Goal: Information Seeking & Learning: Learn about a topic

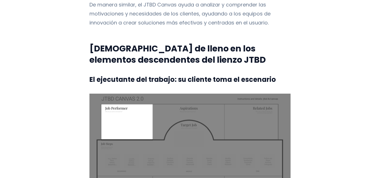
scroll to position [868, 0]
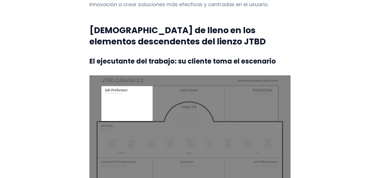
click at [90, 57] on font "El ejecutante del trabajo: su cliente toma el escenario" at bounding box center [182, 61] width 186 height 9
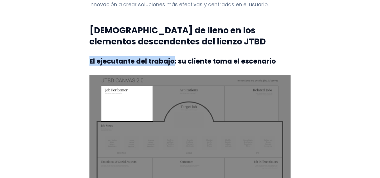
drag, startPoint x: 87, startPoint y: 38, endPoint x: 171, endPoint y: 39, distance: 84.1
click at [171, 57] on font "El ejecutante del trabajo: su cliente toma el escenario" at bounding box center [182, 61] width 186 height 9
copy font "El ejecutante del trabajo"
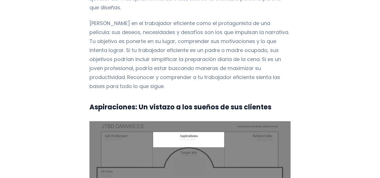
scroll to position [1127, 0]
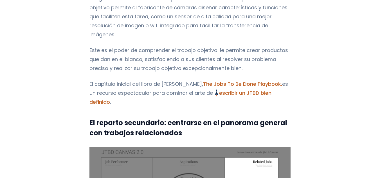
scroll to position [2095, 0]
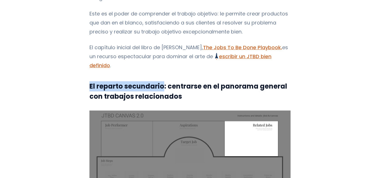
drag, startPoint x: 160, startPoint y: 39, endPoint x: 84, endPoint y: 42, distance: 76.6
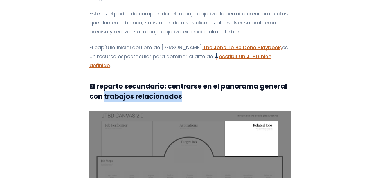
drag, startPoint x: 102, startPoint y: 50, endPoint x: 184, endPoint y: 48, distance: 82.4
click at [184, 81] on h3 "El reparto secundario: centrarse en el panorama general con trabajos relacionad…" at bounding box center [189, 91] width 201 height 20
copy font "trabajos relacionados"
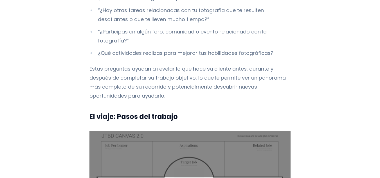
scroll to position [2709, 0]
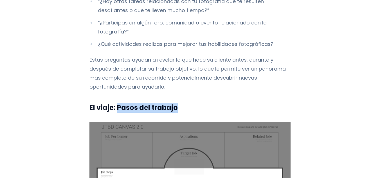
drag, startPoint x: 177, startPoint y: 64, endPoint x: 113, endPoint y: 65, distance: 63.8
click at [113, 103] on h3 "El viaje: Pasos del trabajo" at bounding box center [189, 108] width 201 height 10
copy font "Pasos del trabajo"
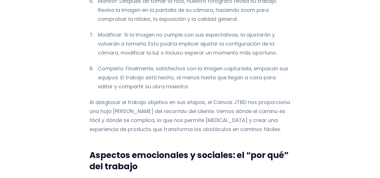
scroll to position [3350, 0]
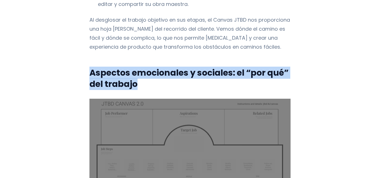
drag, startPoint x: 89, startPoint y: 25, endPoint x: 231, endPoint y: 34, distance: 142.8
click at [231, 67] on h2 "Aspectos emocionales y sociales: el “por qué” del trabajo" at bounding box center [189, 78] width 201 height 22
copy font "Aspectos emocionales y sociales: el “por qué” del trabajo"
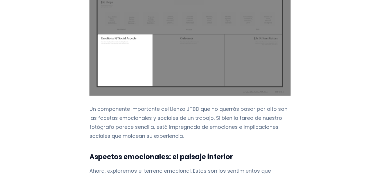
scroll to position [3524, 0]
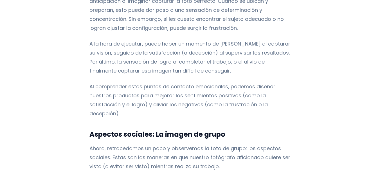
scroll to position [3716, 0]
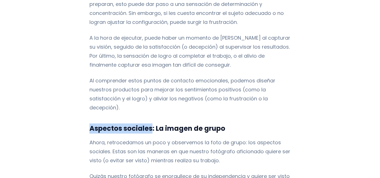
drag, startPoint x: 149, startPoint y: 76, endPoint x: 69, endPoint y: 76, distance: 79.3
copy font "Aspectos sociales"
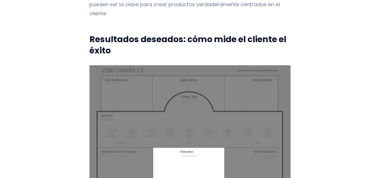
scroll to position [3935, 0]
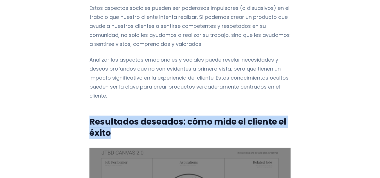
drag, startPoint x: 88, startPoint y: 67, endPoint x: 111, endPoint y: 80, distance: 26.2
click at [111, 116] on h2 "Resultados deseados: cómo mide el cliente el éxito" at bounding box center [189, 127] width 201 height 22
copy font "Resultados deseados: cómo mide el cliente el éxito"
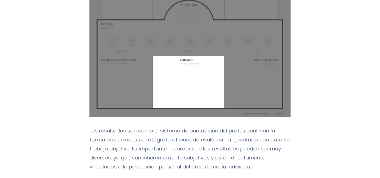
scroll to position [4027, 0]
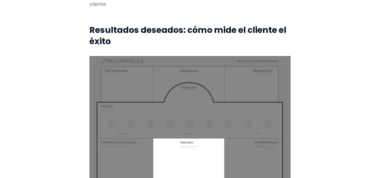
drag, startPoint x: 327, startPoint y: 93, endPoint x: 344, endPoint y: 97, distance: 17.6
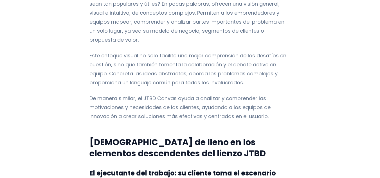
scroll to position [839, 0]
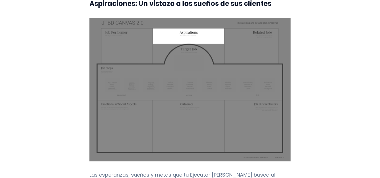
scroll to position [1150, 0]
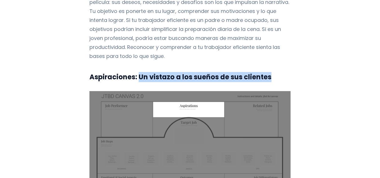
drag, startPoint x: 136, startPoint y: 40, endPoint x: 273, endPoint y: 41, distance: 136.6
click at [273, 72] on h3 "Aspiraciones: Un vistazo a los sueños de sus clientes" at bounding box center [189, 77] width 201 height 10
copy font "Un vistazo a los sueños de sus clientes"
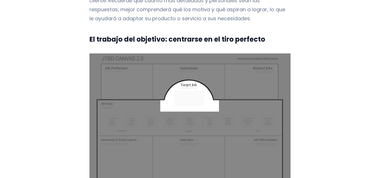
scroll to position [1837, 0]
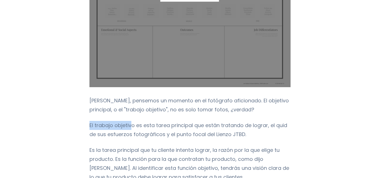
drag, startPoint x: 130, startPoint y: 96, endPoint x: 80, endPoint y: 96, distance: 50.6
click at [117, 122] on font "El trabajo objetivo es esta tarea principal que están tratando de lograr, el qu…" at bounding box center [188, 130] width 198 height 16
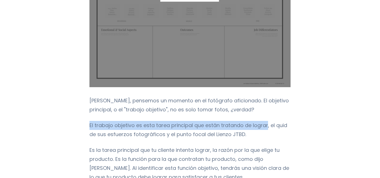
drag, startPoint x: 265, startPoint y: 97, endPoint x: 84, endPoint y: 98, distance: 180.8
copy font "El trabajo objetivo es esta tarea principal que están tratando de lograr"
click at [126, 121] on p "El trabajo objetivo es esta tarea principal que están tratando de lograr, el qu…" at bounding box center [189, 130] width 201 height 18
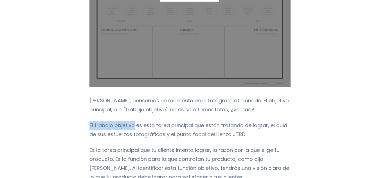
drag, startPoint x: 132, startPoint y: 96, endPoint x: 85, endPoint y: 97, distance: 47.0
copy font "El trabajo objetivo"
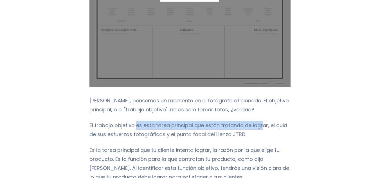
drag, startPoint x: 134, startPoint y: 97, endPoint x: 260, endPoint y: 97, distance: 126.2
click at [260, 122] on font "El trabajo objetivo es esta tarea principal que están tratando de lograr, el qu…" at bounding box center [188, 130] width 198 height 16
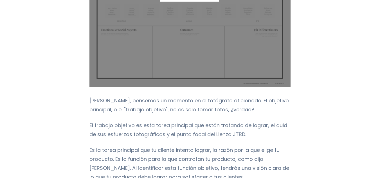
drag, startPoint x: 344, startPoint y: 103, endPoint x: 384, endPoint y: 80, distance: 46.4
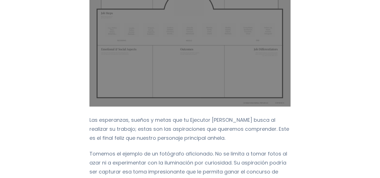
scroll to position [1205, 0]
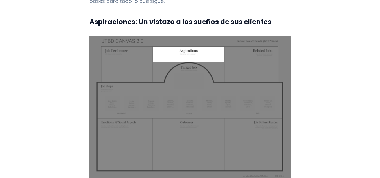
drag, startPoint x: 168, startPoint y: 161, endPoint x: 82, endPoint y: 161, distance: 85.2
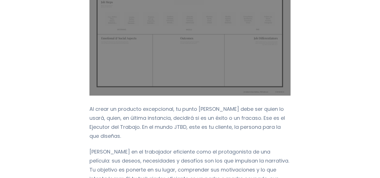
scroll to position [1003, 0]
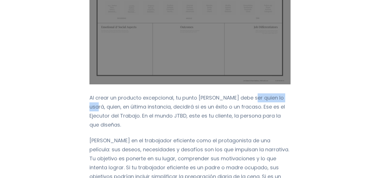
drag, startPoint x: 249, startPoint y: 79, endPoint x: 289, endPoint y: 81, distance: 40.0
click at [289, 93] on p "Al crear un producto excepcional, tu punto [PERSON_NAME] debe ser quien lo usar…" at bounding box center [189, 111] width 201 height 36
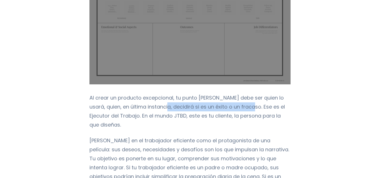
drag, startPoint x: 154, startPoint y: 88, endPoint x: 242, endPoint y: 90, distance: 88.0
click at [242, 94] on font "Al crear un producto excepcional, tu punto [PERSON_NAME] debe ser quien lo usar…" at bounding box center [186, 111] width 195 height 34
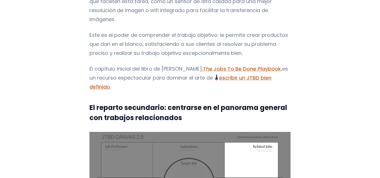
scroll to position [2110, 0]
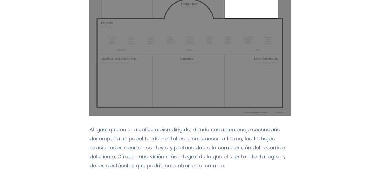
scroll to position [2245, 0]
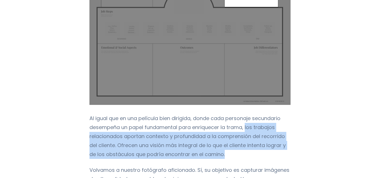
drag, startPoint x: 243, startPoint y: 84, endPoint x: 243, endPoint y: 112, distance: 27.8
click at [243, 114] on p "Al igual que en una película bien dirigida, donde cada personaje secundario des…" at bounding box center [189, 136] width 201 height 45
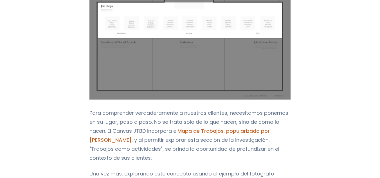
scroll to position [2874, 0]
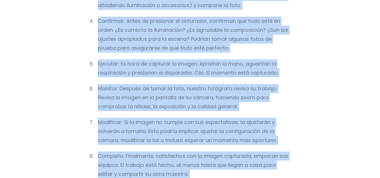
scroll to position [3202, 0]
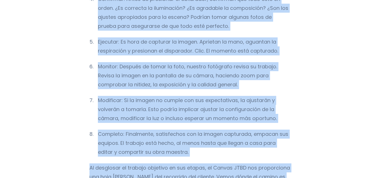
drag, startPoint x: 87, startPoint y: 107, endPoint x: 275, endPoint y: 146, distance: 191.2
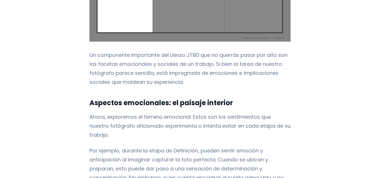
scroll to position [3540, 0]
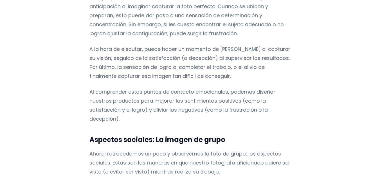
scroll to position [3709, 0]
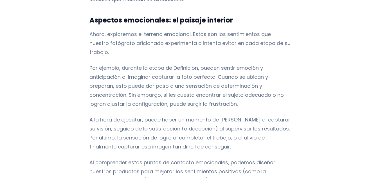
scroll to position [3574, 0]
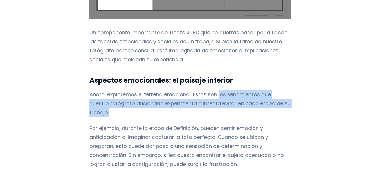
drag, startPoint x: 215, startPoint y: 50, endPoint x: 287, endPoint y: 60, distance: 72.1
click at [287, 91] on font "Ahora, exploremos el terreno emocional. Estos son los sentimientos que nuestro …" at bounding box center [189, 103] width 201 height 25
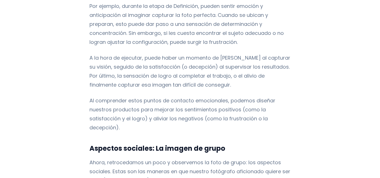
scroll to position [3731, 0]
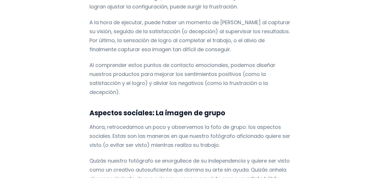
click at [125, 123] on font "Ahora, retrocedamos un poco y observemos la foto de grupo: los aspectos sociale…" at bounding box center [189, 135] width 201 height 25
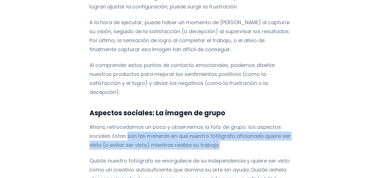
drag, startPoint x: 124, startPoint y: 83, endPoint x: 225, endPoint y: 90, distance: 101.4
click at [225, 123] on p "Ahora, retrocedamos un poco y observemos la foto de grupo: los aspectos sociale…" at bounding box center [189, 136] width 201 height 27
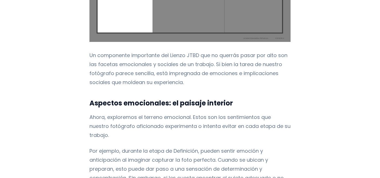
scroll to position [3551, 0]
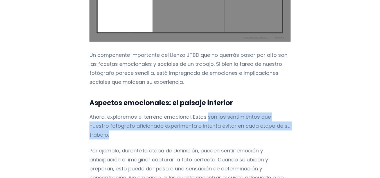
drag, startPoint x: 205, startPoint y: 73, endPoint x: 300, endPoint y: 87, distance: 95.8
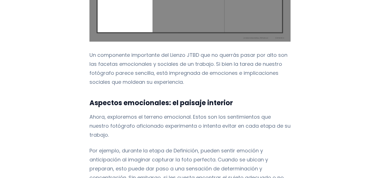
click at [282, 146] on p "Por ejemplo, durante la etapa de Definición, pueden sentir emoción y anticipaci…" at bounding box center [189, 168] width 201 height 45
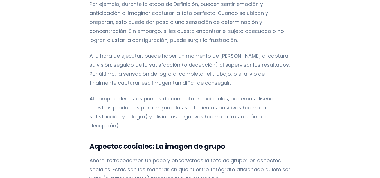
scroll to position [3707, 0]
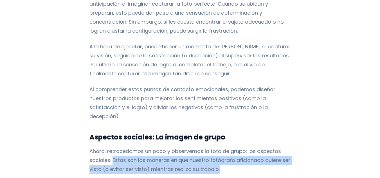
drag, startPoint x: 111, startPoint y: 107, endPoint x: 227, endPoint y: 118, distance: 116.8
click at [227, 147] on p "Ahora, retrocedamos un poco y observemos la foto de grupo: los aspectos sociale…" at bounding box center [189, 160] width 201 height 27
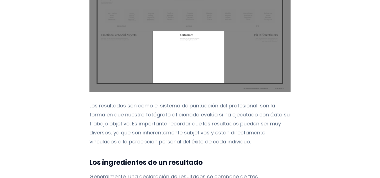
scroll to position [4134, 0]
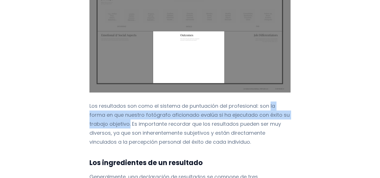
drag, startPoint x: 267, startPoint y: 58, endPoint x: 108, endPoint y: 74, distance: 159.0
click at [108, 102] on font "Los resultados son como el sistema de puntuación del profesional: son la forma …" at bounding box center [189, 123] width 200 height 43
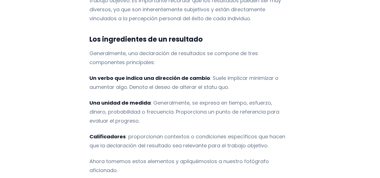
scroll to position [4258, 0]
click at [159, 74] on font "Un verbo que indica una dirección de cambio" at bounding box center [149, 77] width 121 height 7
drag, startPoint x: 88, startPoint y: 5, endPoint x: 275, endPoint y: 98, distance: 208.5
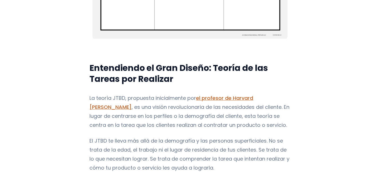
scroll to position [282, 0]
